Goal: Task Accomplishment & Management: Use online tool/utility

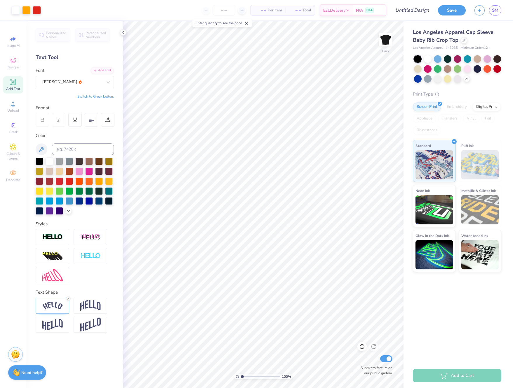
click at [16, 86] on div "Add Text" at bounding box center [13, 84] width 20 height 17
type input "2.83"
click at [93, 304] on img at bounding box center [90, 305] width 20 height 11
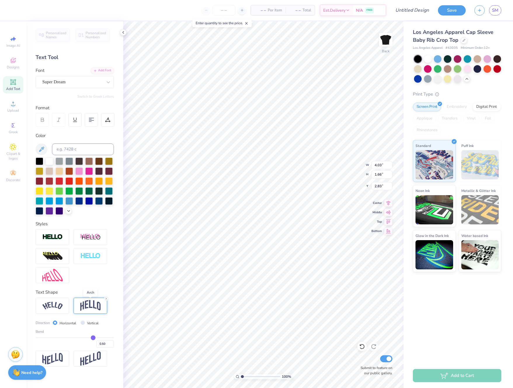
type input "1.66"
type input "2.58"
click at [52, 311] on div at bounding box center [53, 306] width 34 height 16
type input "5.47"
type input "1.54"
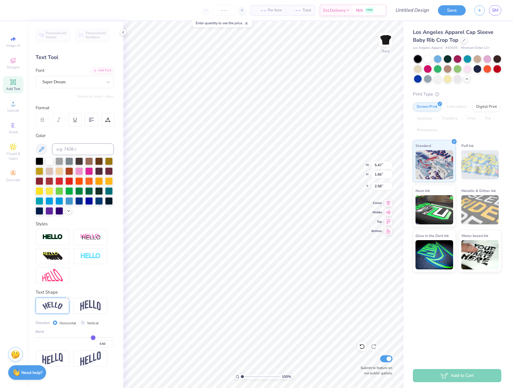
type input "2.64"
type textarea "T"
type textarea "b"
type textarea "Biker Babe"
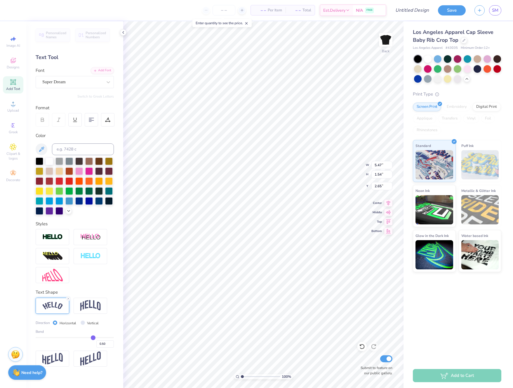
scroll to position [0, 1]
type input "3.00"
type textarea "Biker Babe"
click at [405, 12] on input "Design Title" at bounding box center [405, 10] width 57 height 12
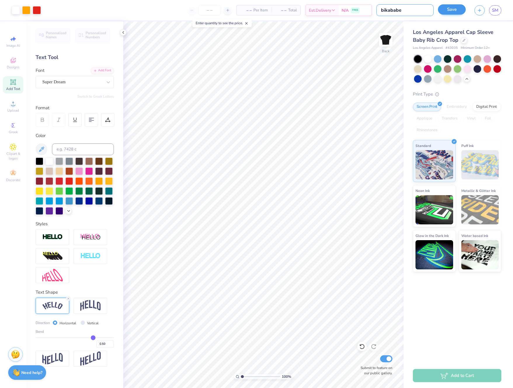
type input "bikababe"
click at [450, 11] on button "Save" at bounding box center [452, 10] width 28 height 10
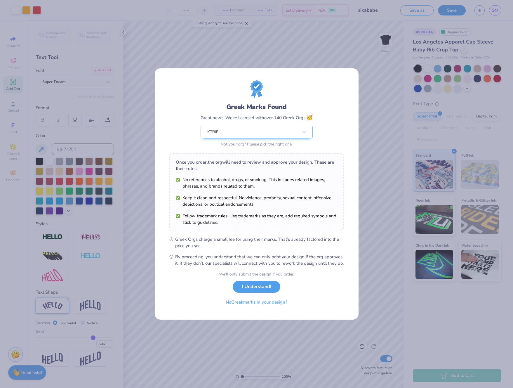
click at [256, 288] on button "I Understand!" at bounding box center [257, 287] width 48 height 12
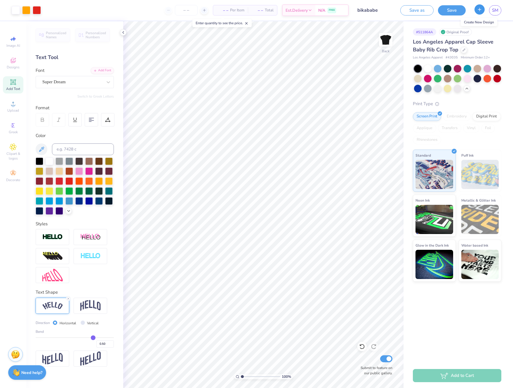
click at [479, 10] on icon "button" at bounding box center [479, 9] width 5 height 5
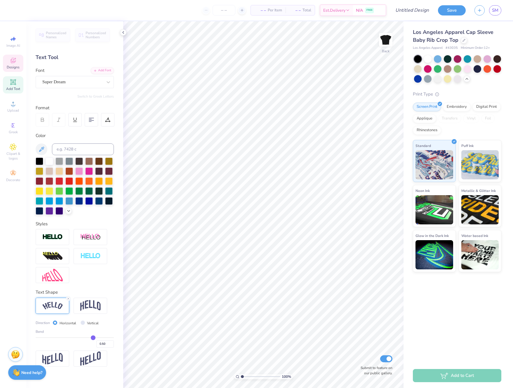
click at [15, 62] on icon at bounding box center [13, 61] width 5 height 4
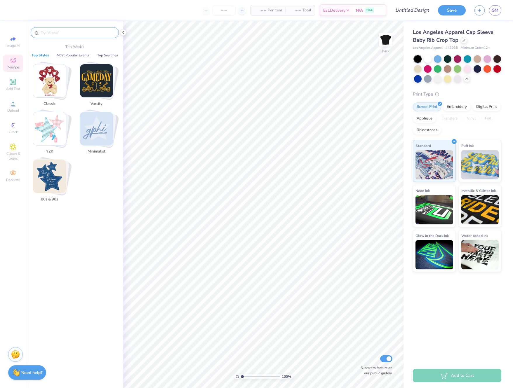
click at [57, 31] on input "text" at bounding box center [77, 33] width 75 height 6
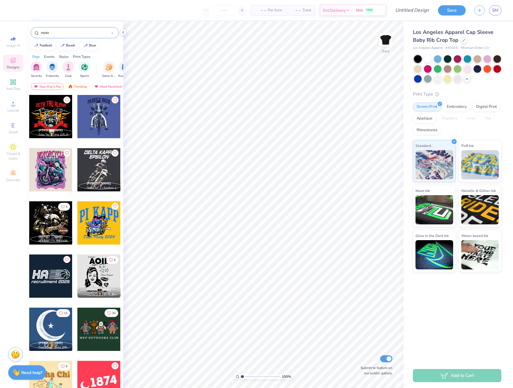
type input "moto"
click at [54, 178] on div at bounding box center [50, 169] width 43 height 43
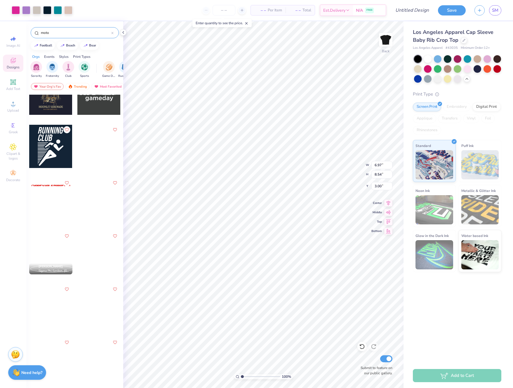
scroll to position [344, 0]
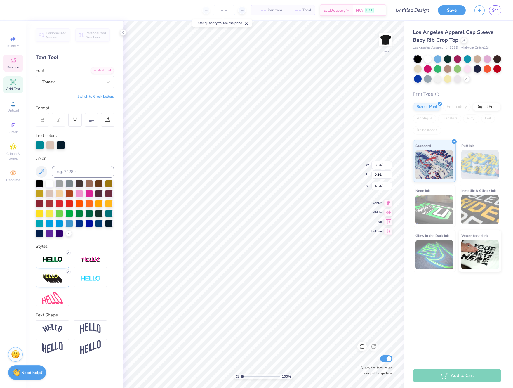
type input "3.34"
type input "0.92"
type input "4.54"
type input "6.13"
type input "1.77"
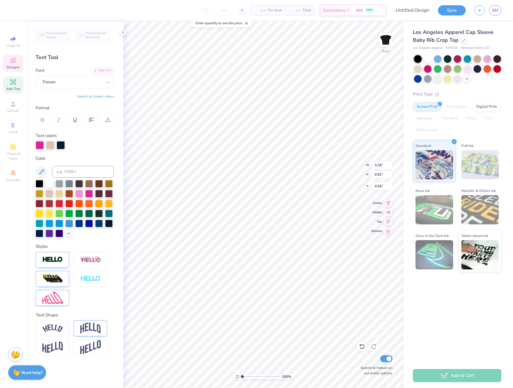
type input "3.00"
type textarea "M"
type textarea "Edgy &Ride Hard"
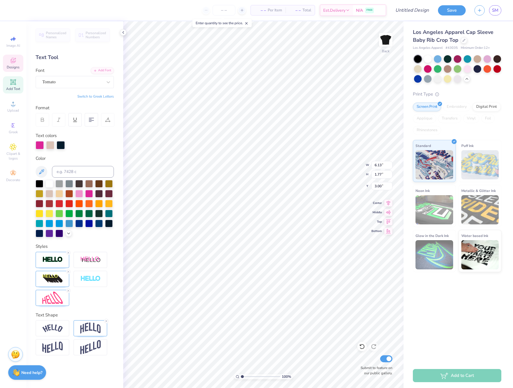
scroll to position [0, 1]
type input "3.13"
type textarea "Edgy & Ride Hard"
type input "6.73"
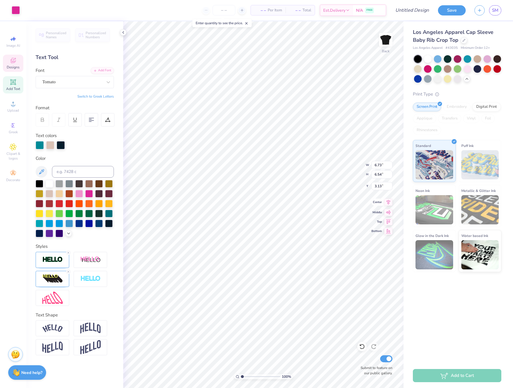
type input "6.54"
type input "5.00"
type input "3.34"
type input "0.92"
type input "4.54"
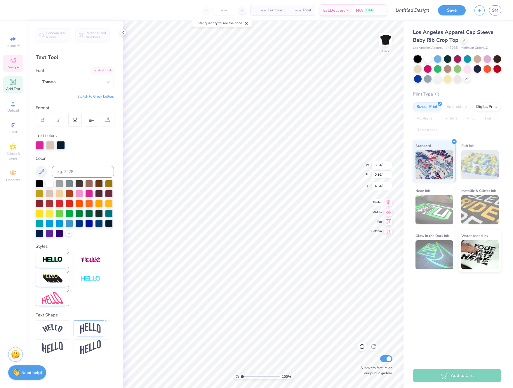
type input "6.11"
type input "1.57"
type input "3.12"
click at [431, 315] on div "Los Angeles Apparel Cap Sleeve Baby Rib Crop Top Los Angeles Apparel # 43035 Mi…" at bounding box center [459, 192] width 110 height 342
